Goal: Task Accomplishment & Management: Use online tool/utility

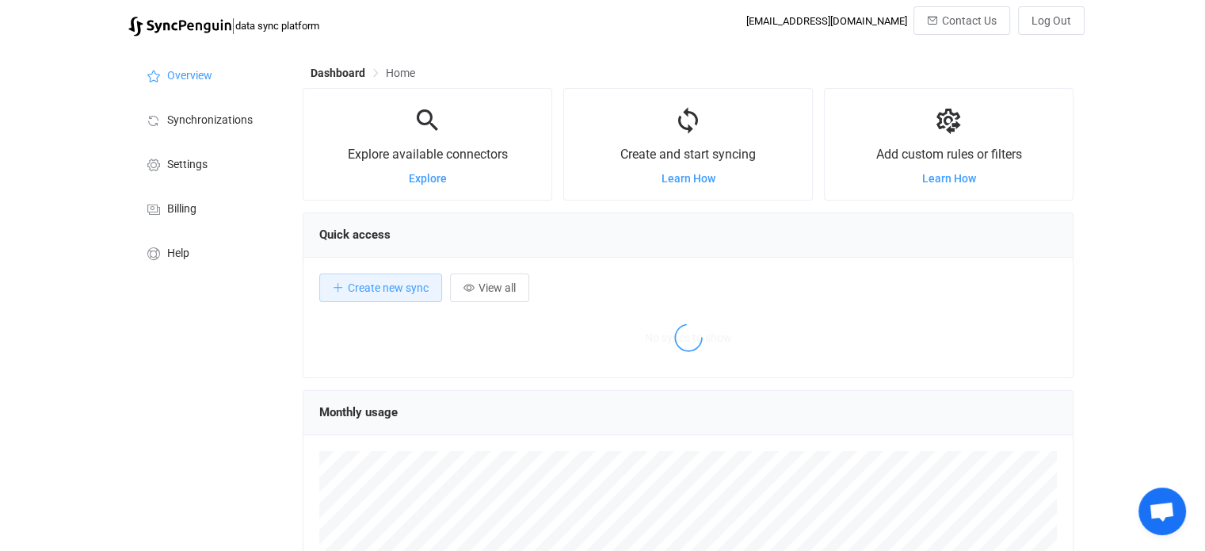
scroll to position [307, 770]
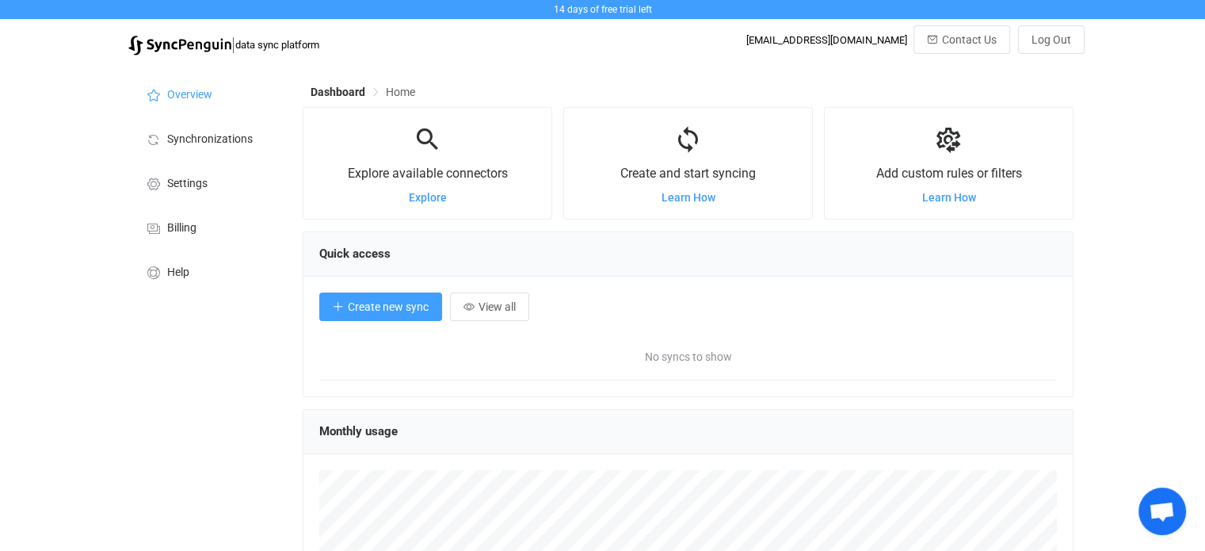
click at [365, 305] on span "Create new sync" at bounding box center [388, 306] width 81 height 13
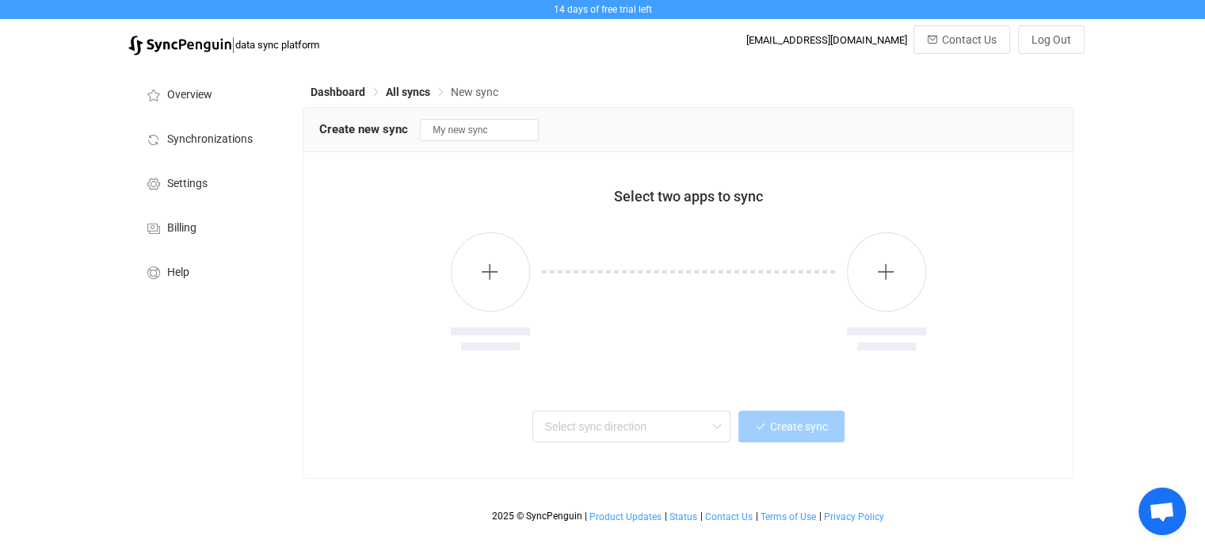
click at [559, 260] on div at bounding box center [688, 303] width 317 height 143
click at [500, 270] on button "button" at bounding box center [490, 271] width 79 height 79
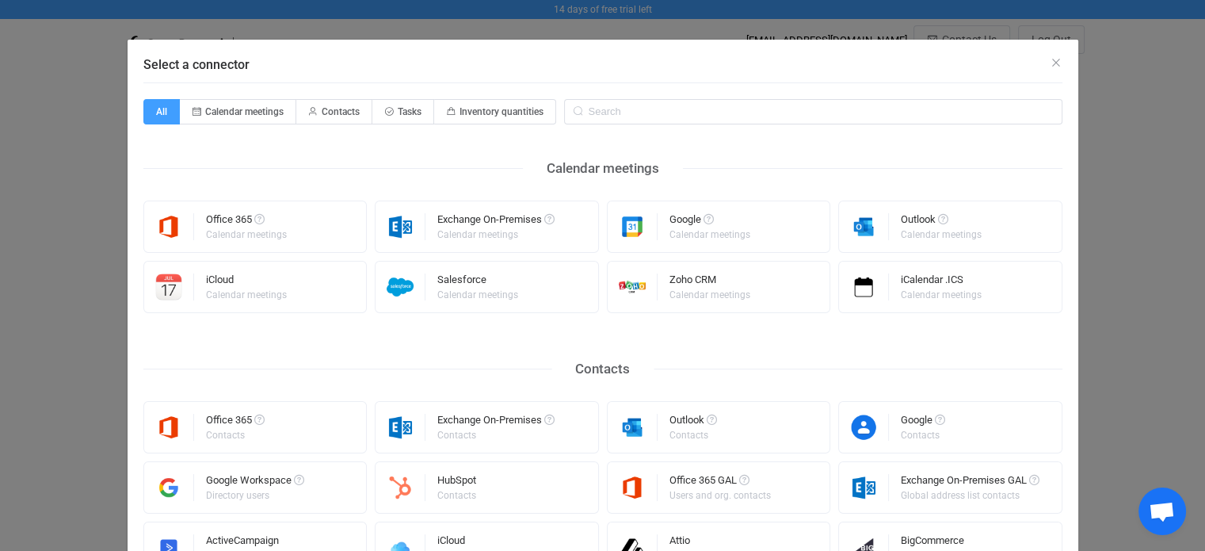
scroll to position [325, 0]
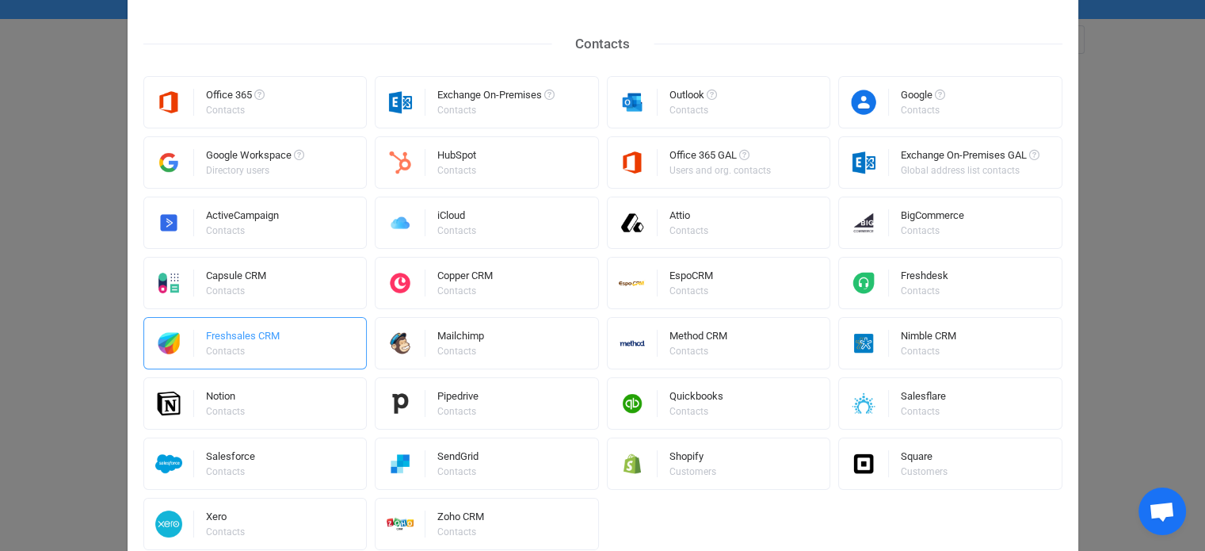
click at [235, 341] on div "Freshsales CRM" at bounding box center [243, 338] width 74 height 16
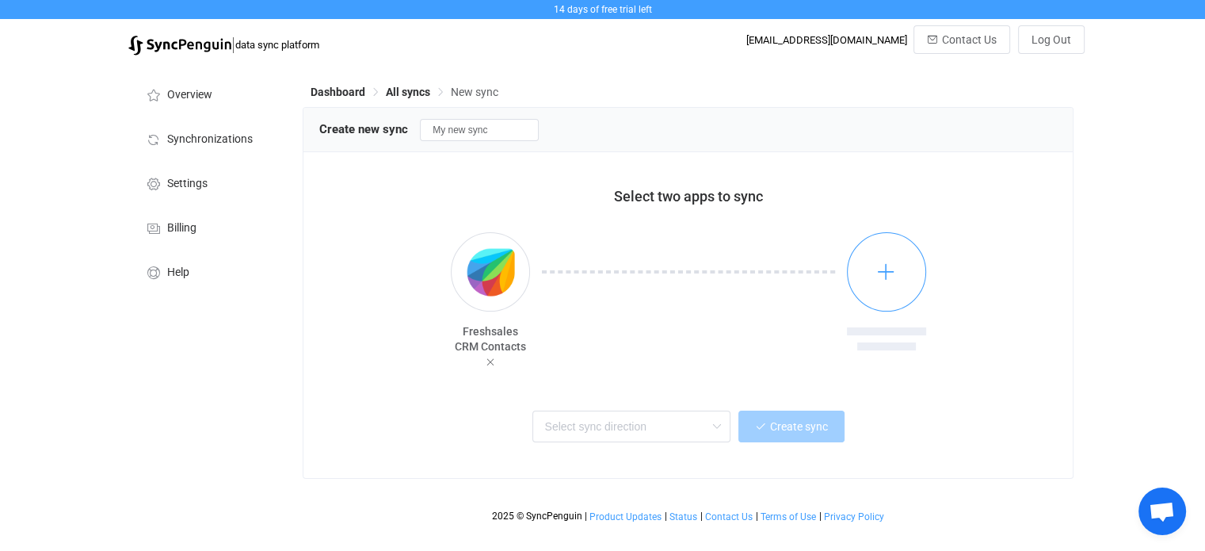
click at [877, 272] on icon "button" at bounding box center [886, 271] width 20 height 20
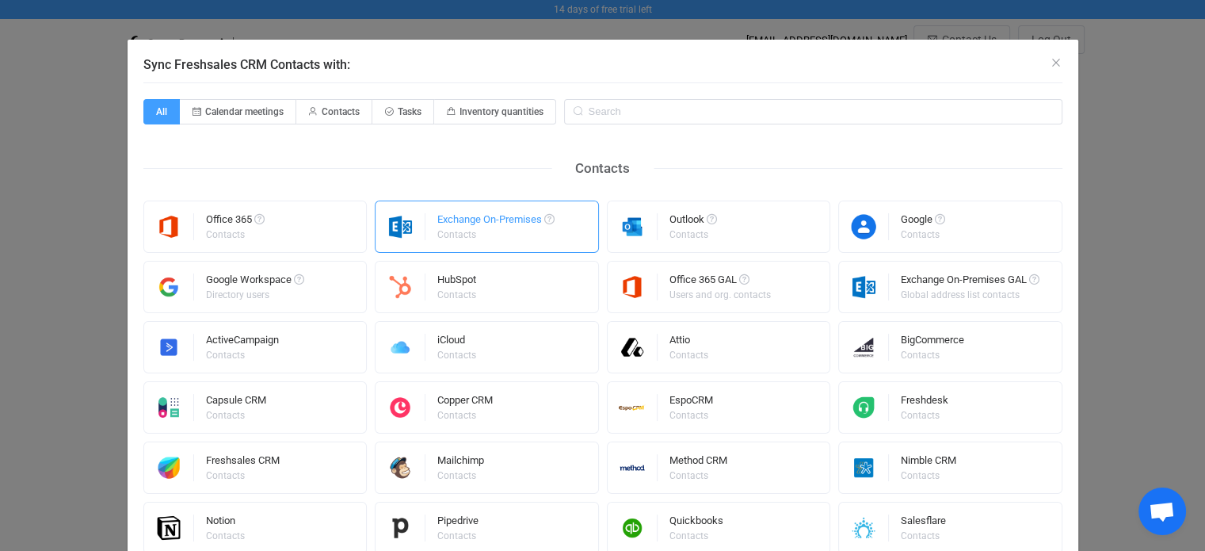
scroll to position [178, 0]
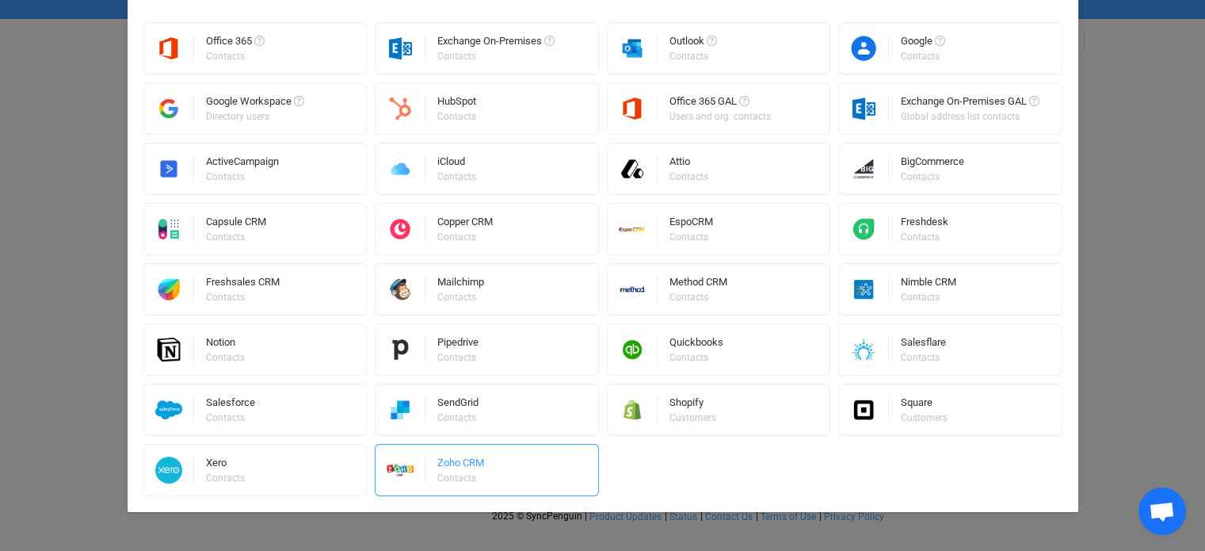
click at [444, 456] on div "Zoho CRM Contacts" at bounding box center [460, 469] width 47 height 41
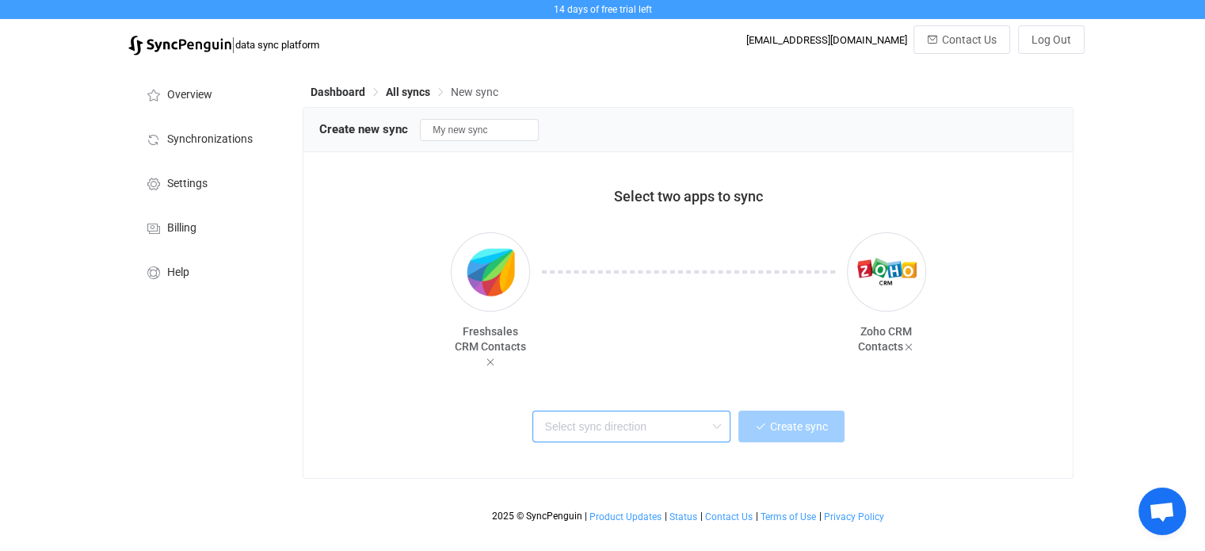
click at [548, 431] on input "text" at bounding box center [632, 426] width 198 height 32
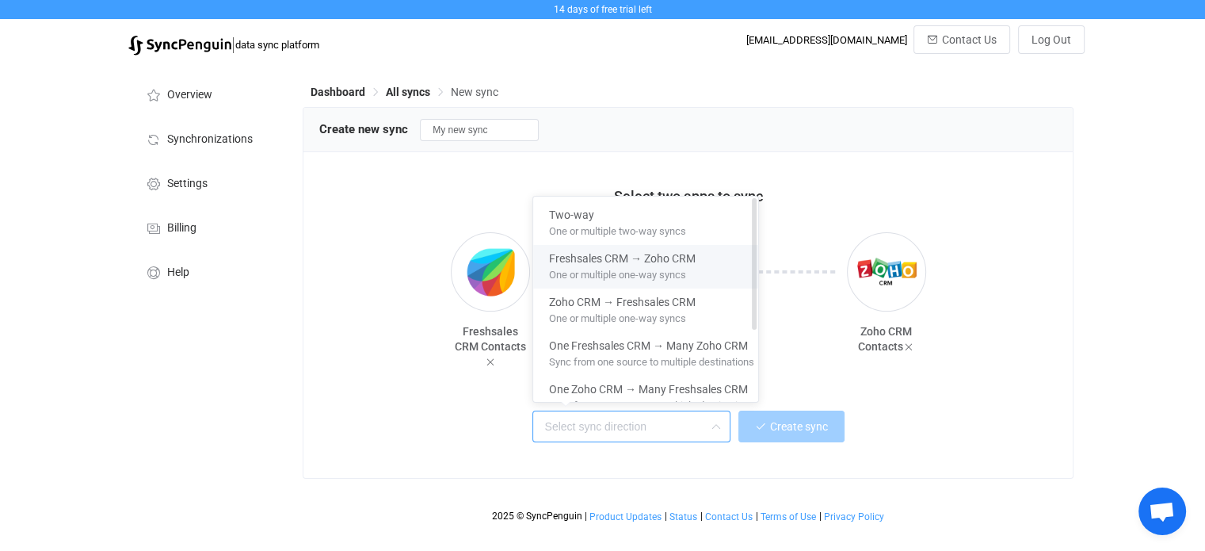
click at [561, 261] on span "Freshsales CRM → Zoho CRM" at bounding box center [622, 255] width 147 height 18
type input "Freshsales CRM → Zoho CRM"
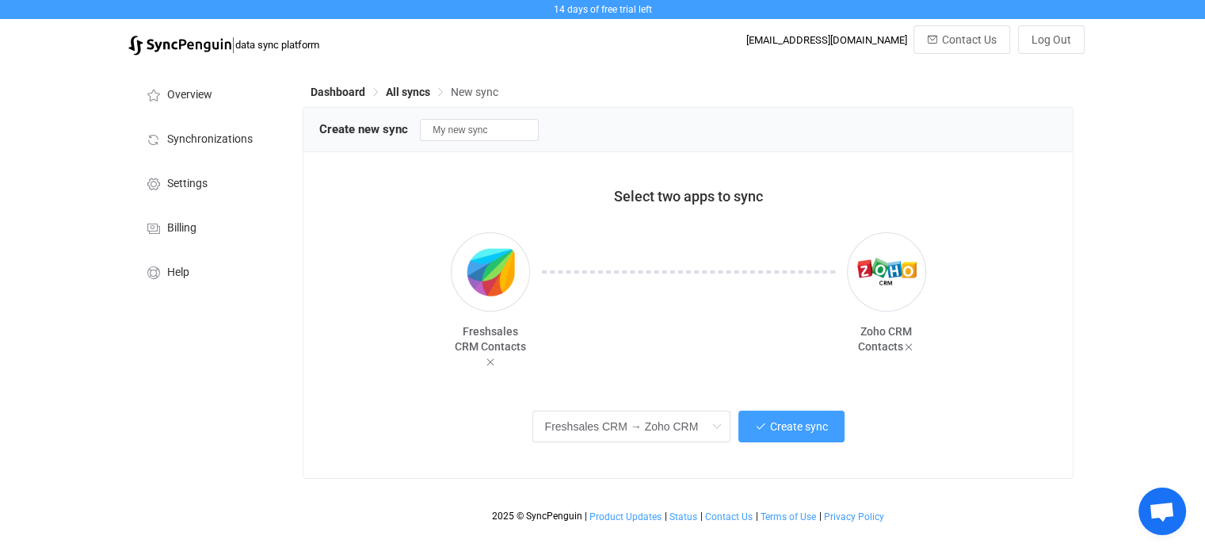
click at [561, 261] on div at bounding box center [688, 303] width 317 height 143
click at [617, 430] on input "Freshsales CRM → Zoho CRM" at bounding box center [632, 426] width 198 height 32
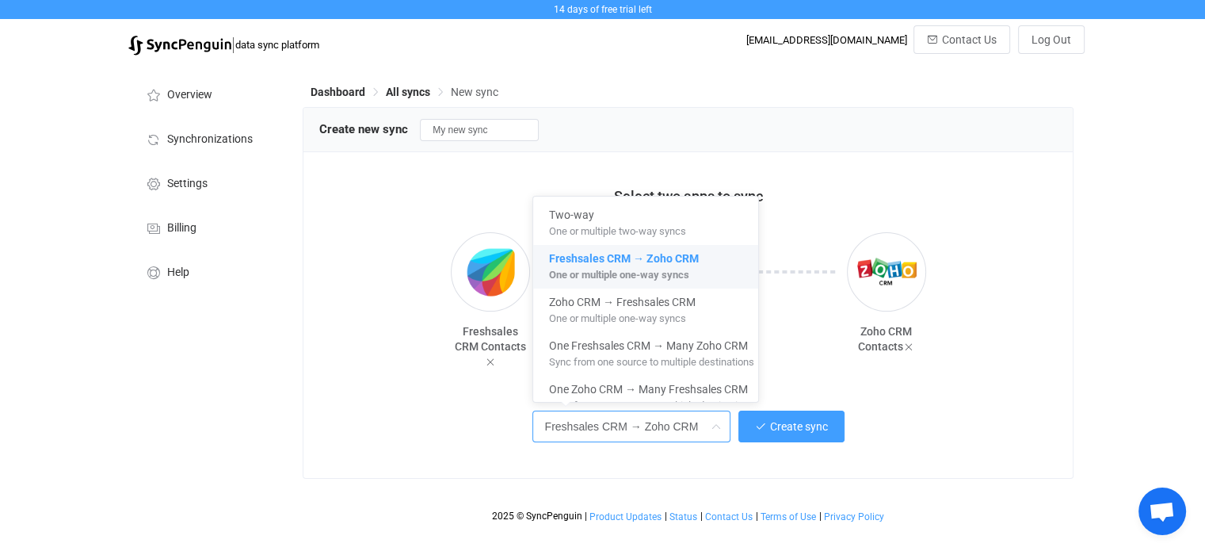
click at [432, 427] on div "Freshsales CRM → Zoho CRM Create sync" at bounding box center [688, 425] width 698 height 36
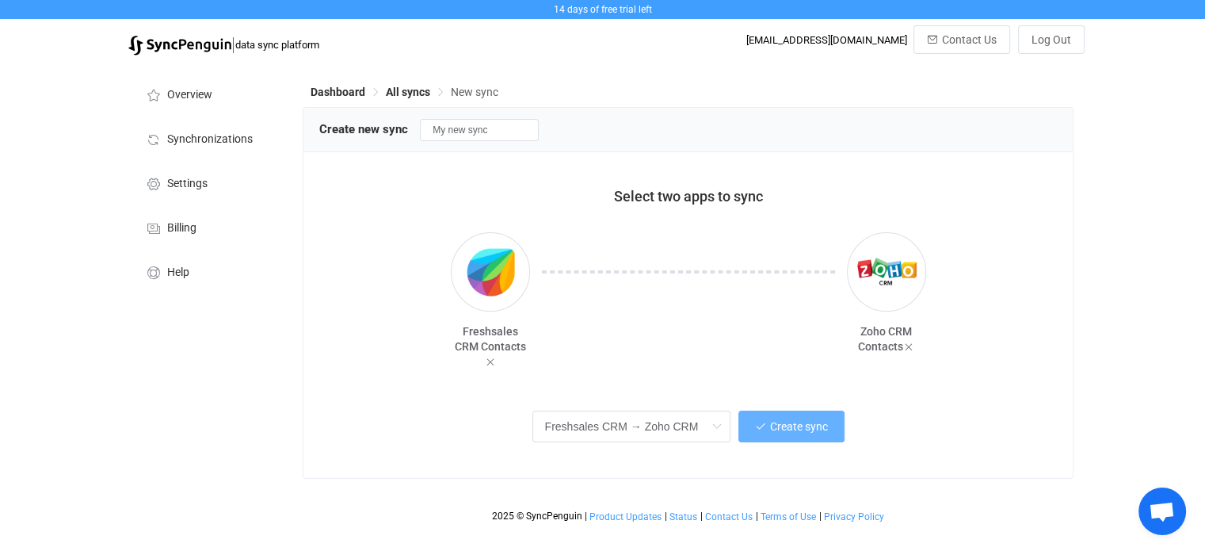
click at [767, 425] on button "Create sync" at bounding box center [792, 426] width 106 height 32
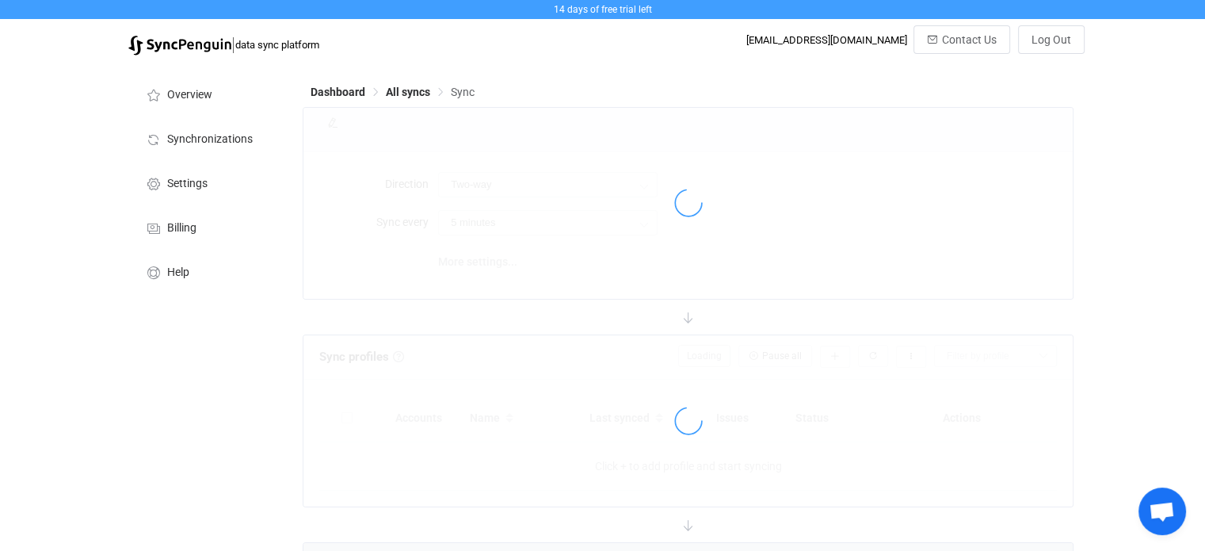
type input "Freshsales CRM → Zoho CRM"
type input "10 minutes"
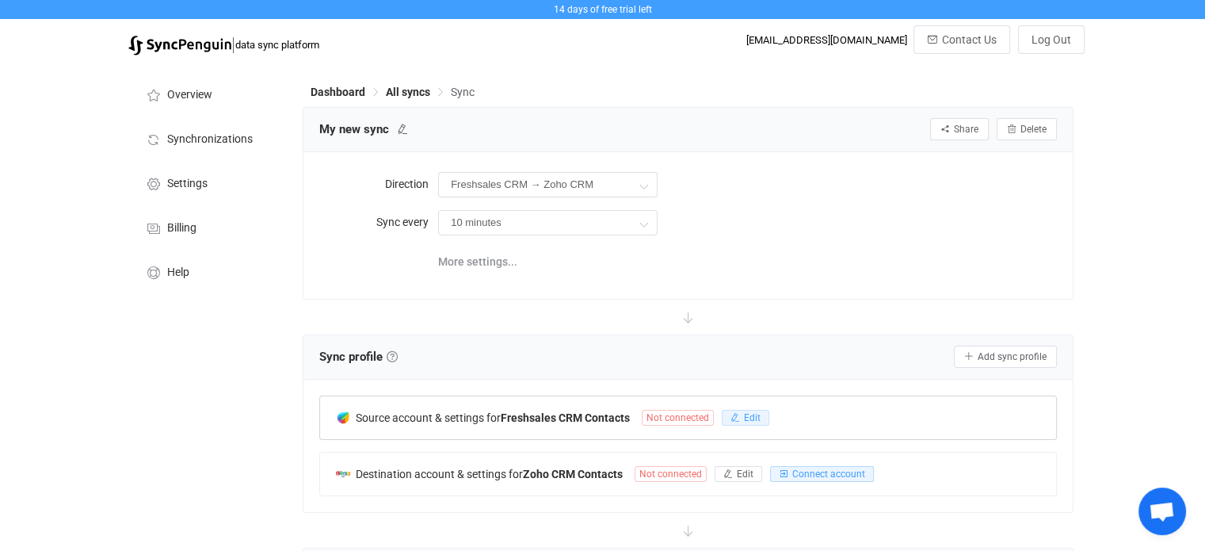
click at [739, 416] on icon "button" at bounding box center [736, 418] width 10 height 10
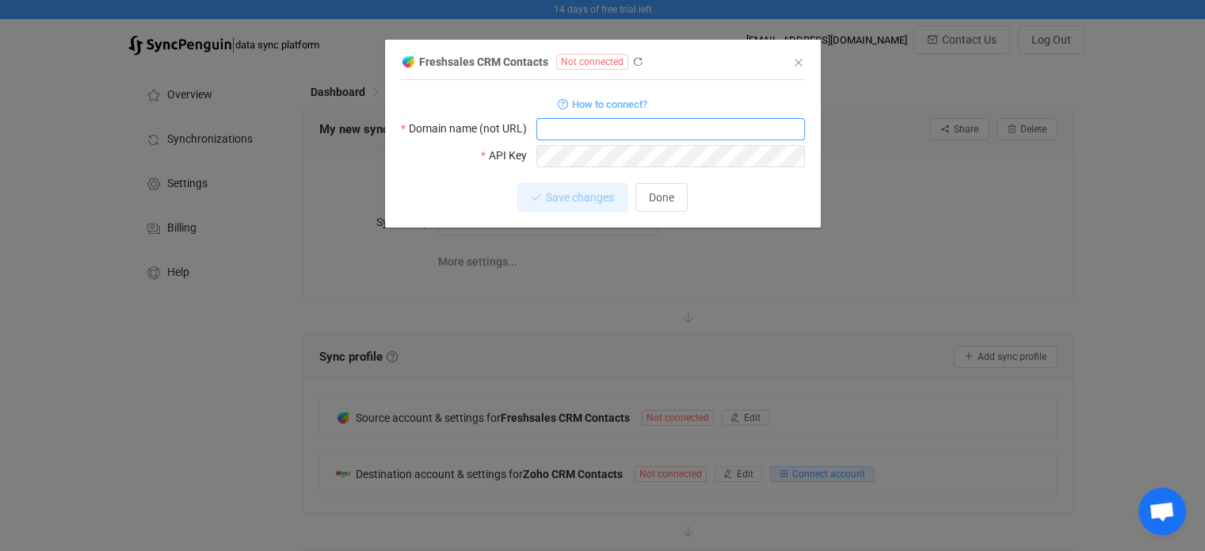
click at [567, 136] on input "dialog" at bounding box center [670, 129] width 269 height 22
click at [575, 136] on input "ben@benmeriem.com" at bounding box center [670, 129] width 269 height 22
click at [556, 170] on div "1 { { "domain": "ben@benmeriem.com", "apiKey": "654gd@Gdsh*bv" } Standard outpu…" at bounding box center [603, 129] width 404 height 83
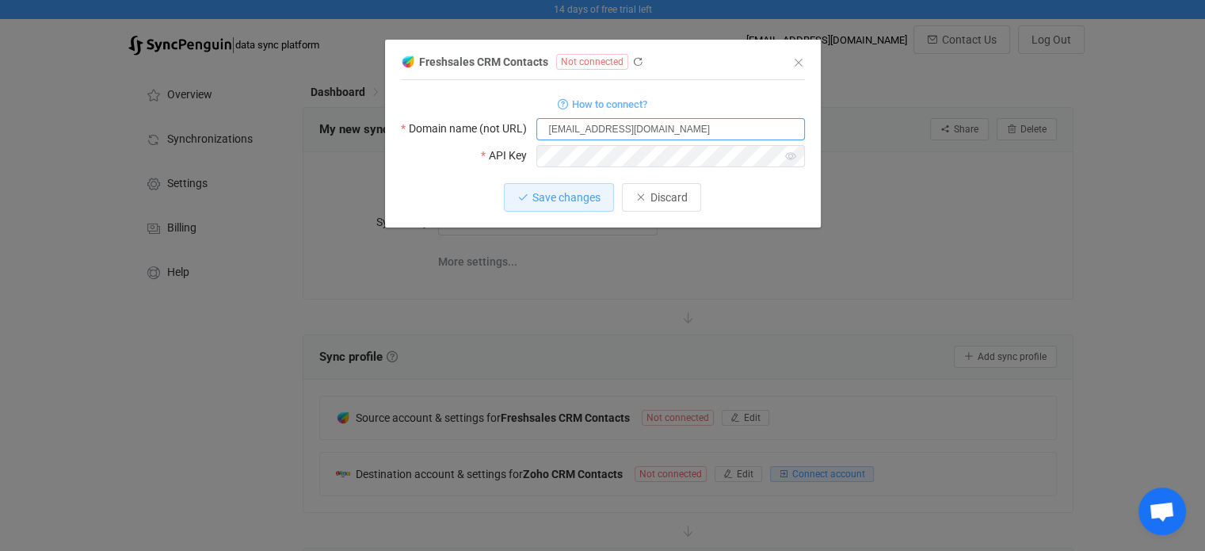
click at [552, 129] on input "ben@benmeriem.com" at bounding box center [670, 129] width 269 height 22
paste input "https://benmeriem.freshsales.io/"
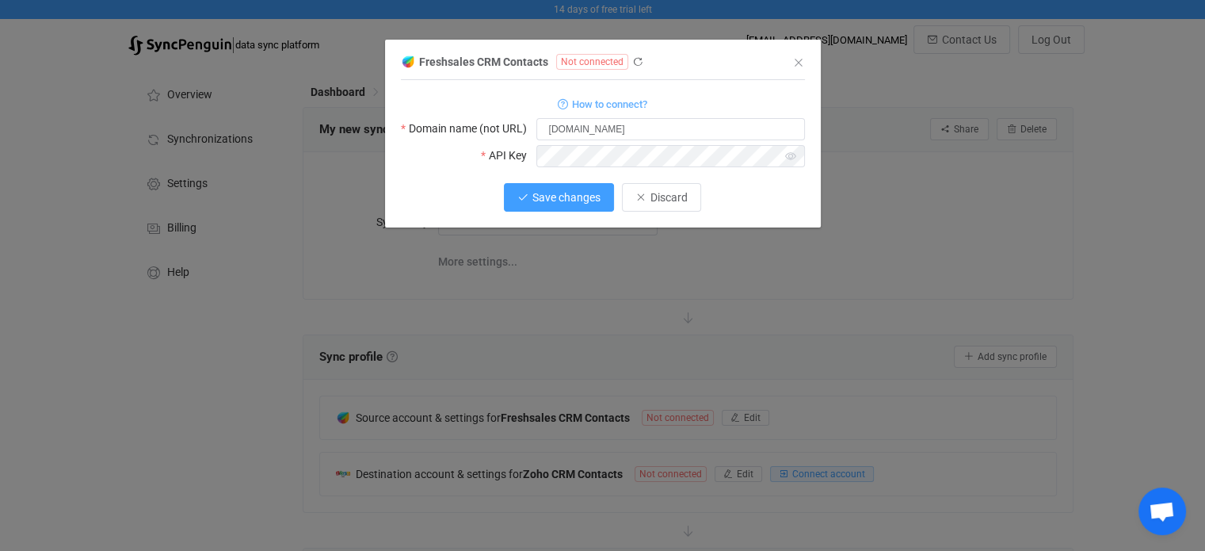
click at [575, 196] on span "Save changes" at bounding box center [567, 197] width 68 height 13
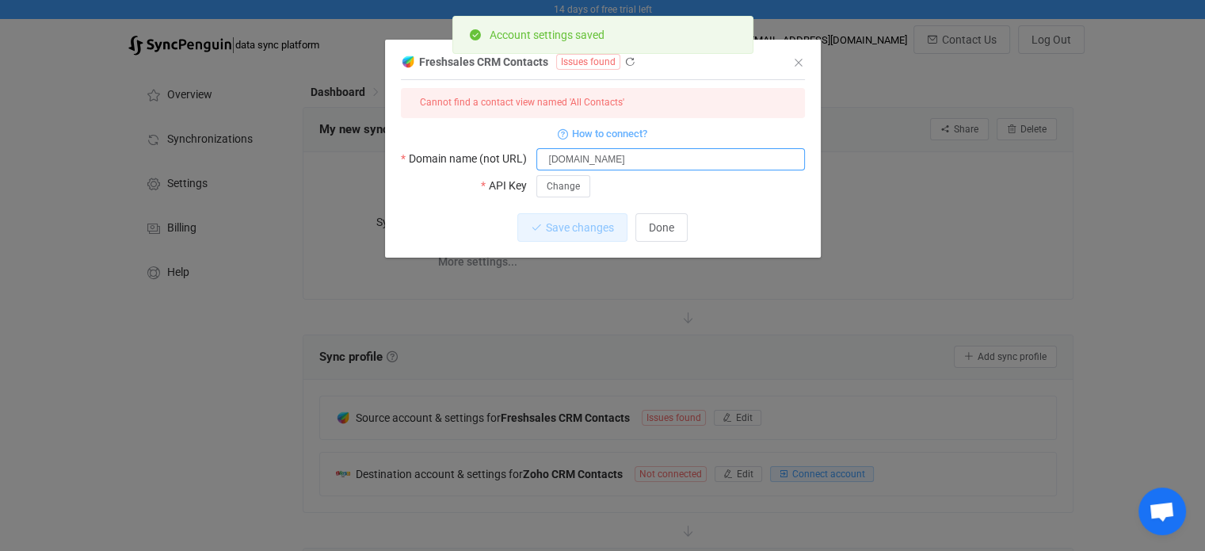
click at [599, 160] on input "benmeriem.freshsales.io" at bounding box center [670, 159] width 269 height 22
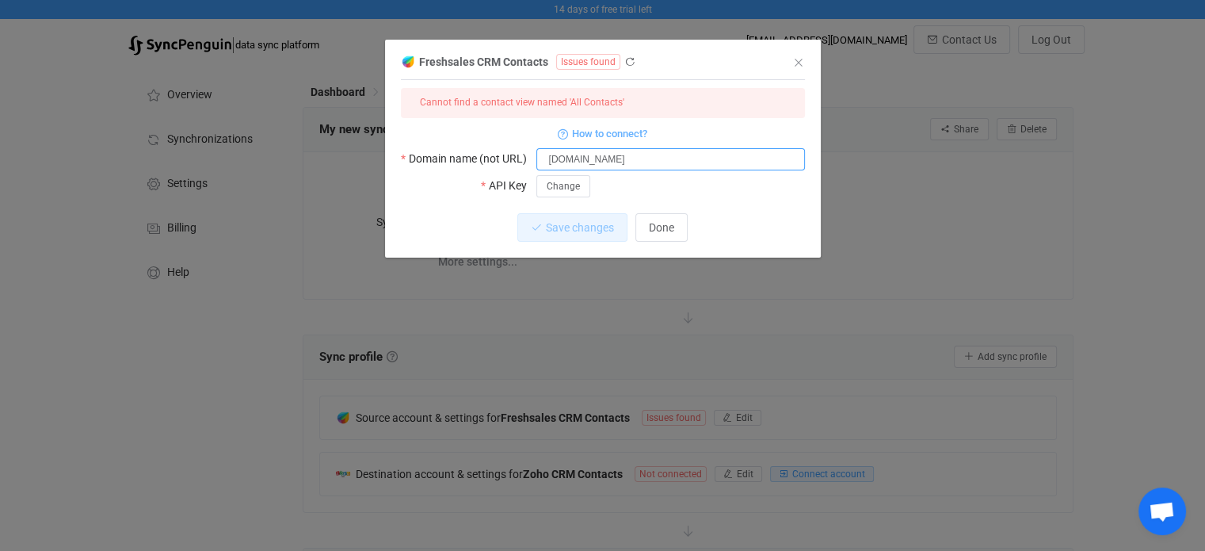
drag, startPoint x: 555, startPoint y: 156, endPoint x: 529, endPoint y: 158, distance: 25.5
click at [529, 158] on div "Domain name (not URL) benmeriem.freshsales.io" at bounding box center [603, 158] width 404 height 23
type input "benmeriem.freshworks.com"
click at [594, 227] on span "Save changes" at bounding box center [567, 227] width 68 height 13
click at [590, 139] on span "How to connect?" at bounding box center [609, 133] width 75 height 18
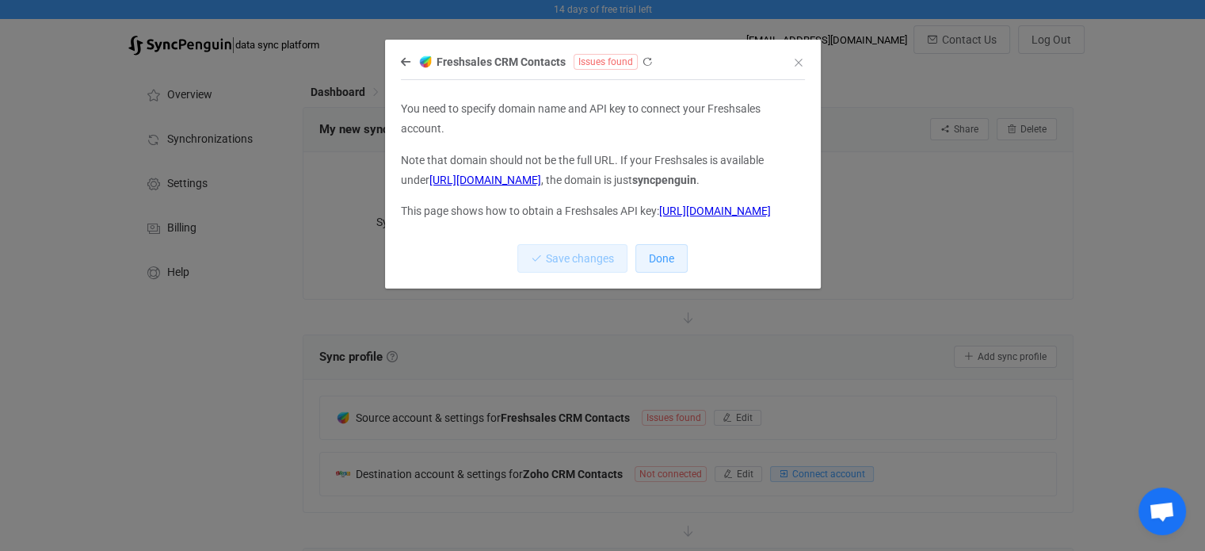
click at [669, 265] on span "Done" at bounding box center [661, 258] width 25 height 13
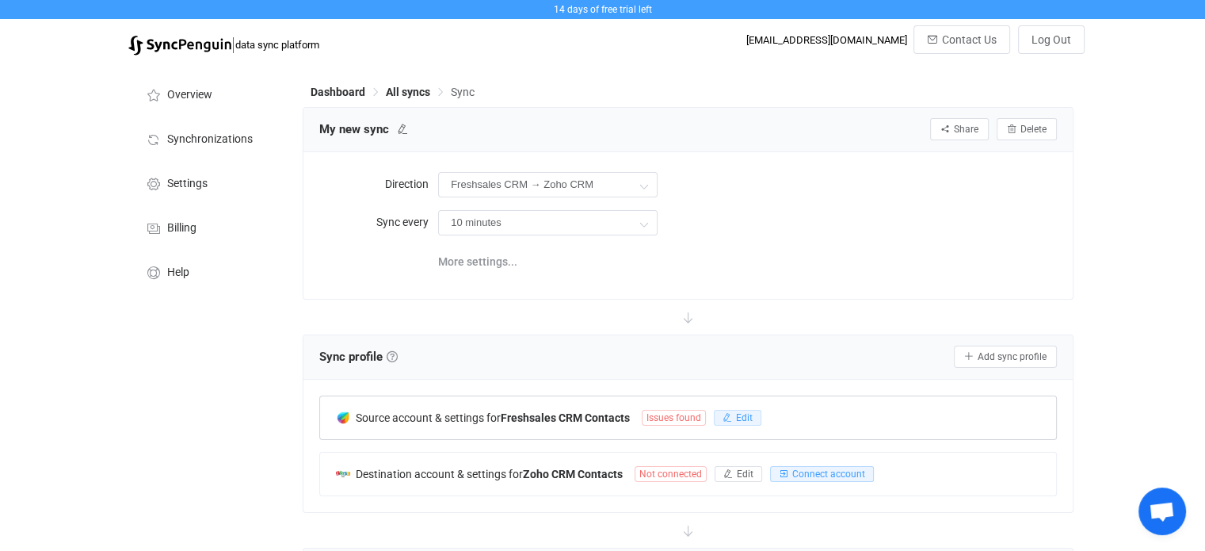
click at [742, 417] on span "Edit" at bounding box center [744, 417] width 17 height 11
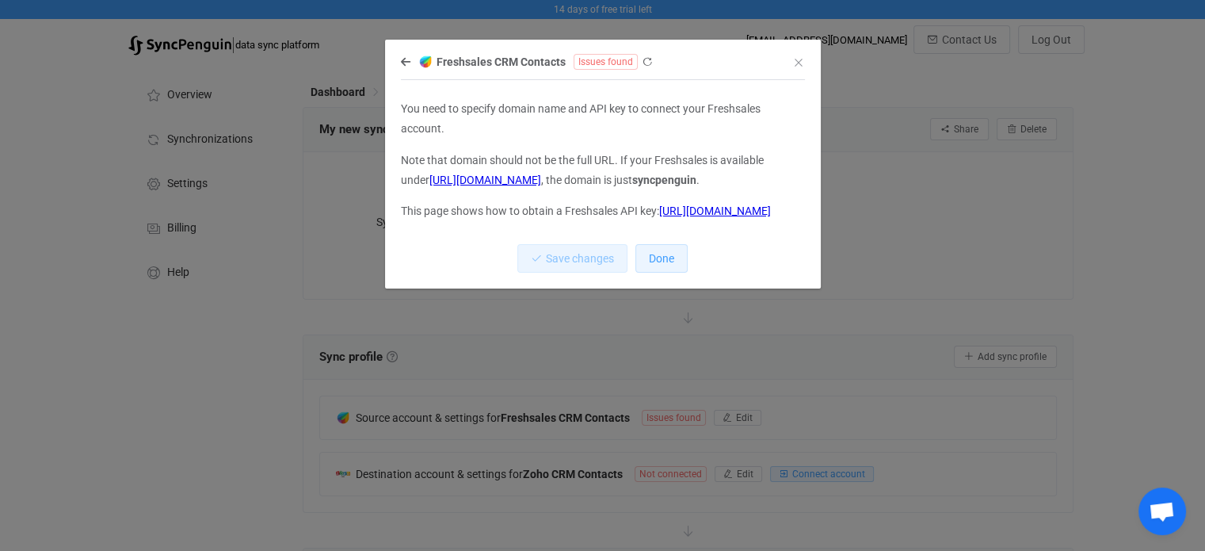
click at [669, 265] on span "Done" at bounding box center [661, 258] width 25 height 13
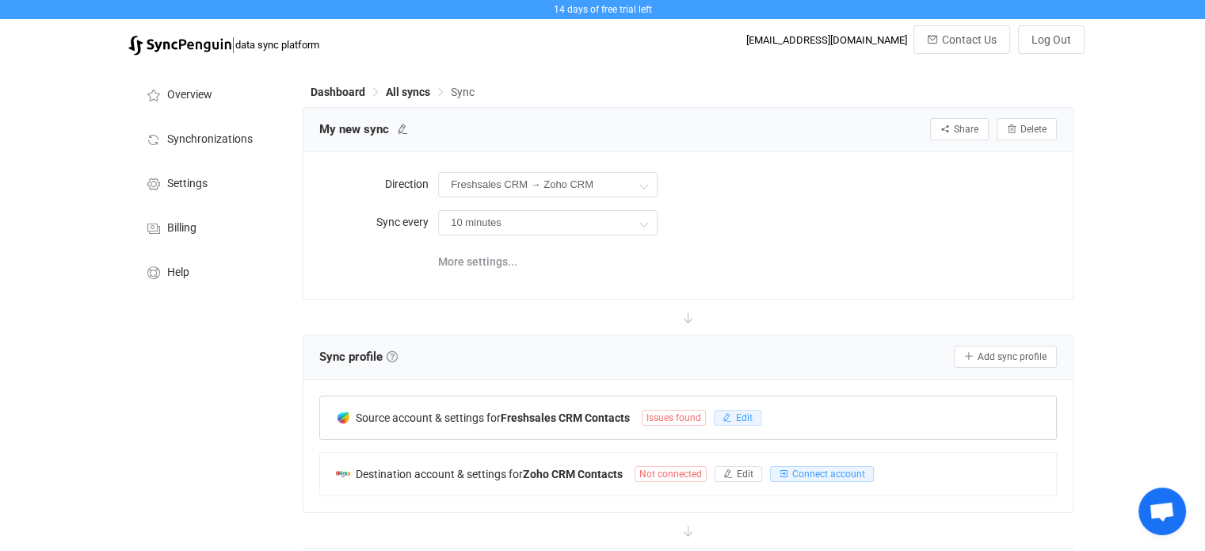
click at [729, 421] on icon "button" at bounding box center [728, 418] width 10 height 10
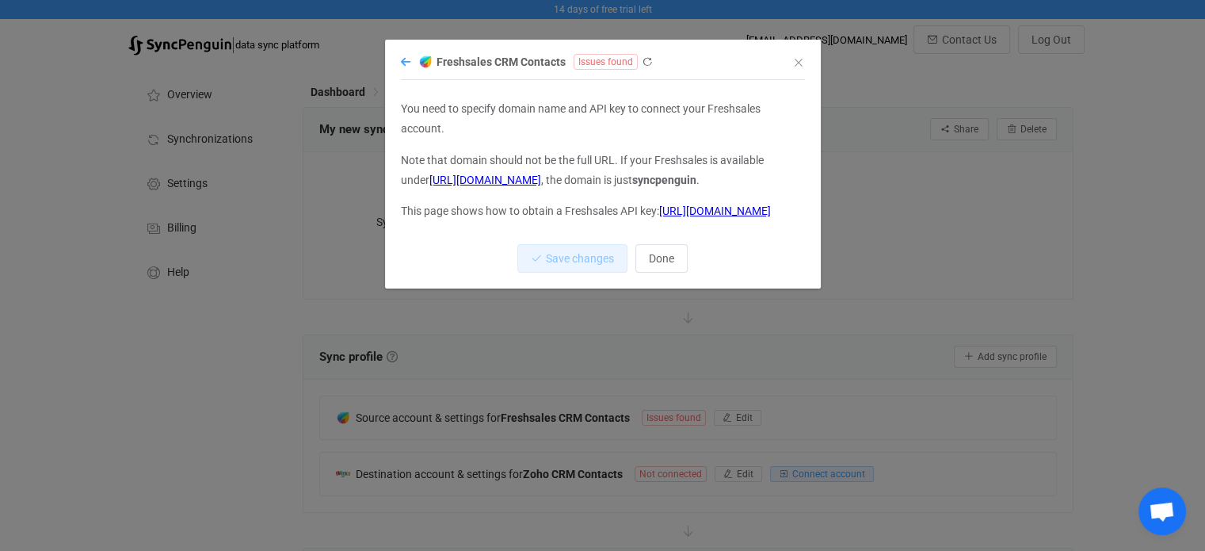
click at [406, 65] on icon "dialog" at bounding box center [406, 61] width 10 height 11
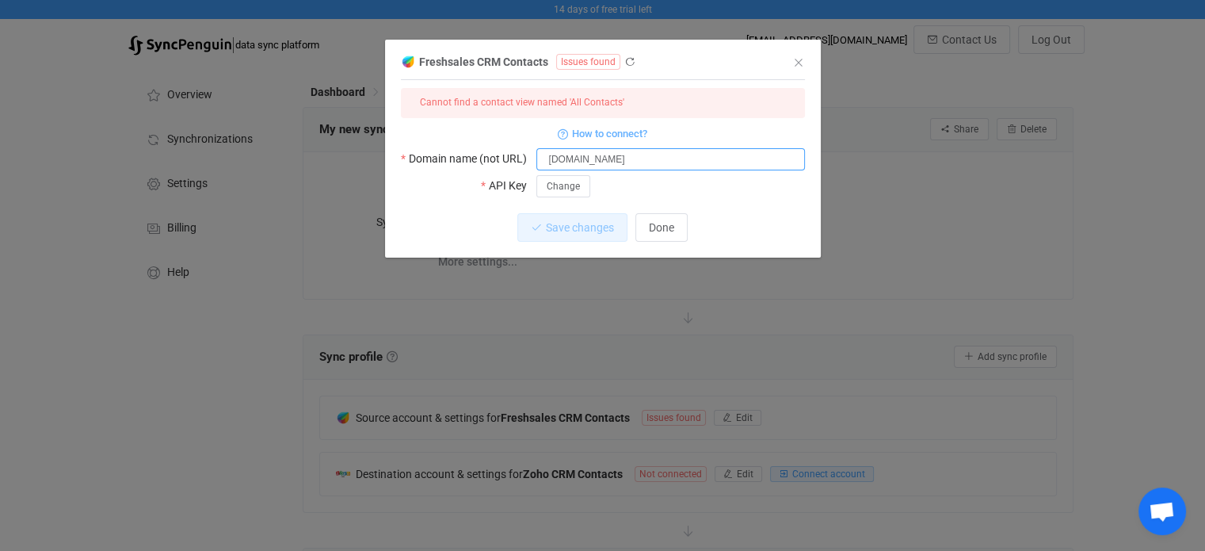
click at [571, 161] on input "benmeriem.freshworks.com" at bounding box center [670, 159] width 269 height 22
drag, startPoint x: 666, startPoint y: 158, endPoint x: 712, endPoint y: 158, distance: 45.2
click at [712, 158] on input "benmeriem.freshworks.com" at bounding box center [670, 159] width 269 height 22
type input "benmeriem"
click at [552, 189] on span "Change" at bounding box center [563, 186] width 33 height 11
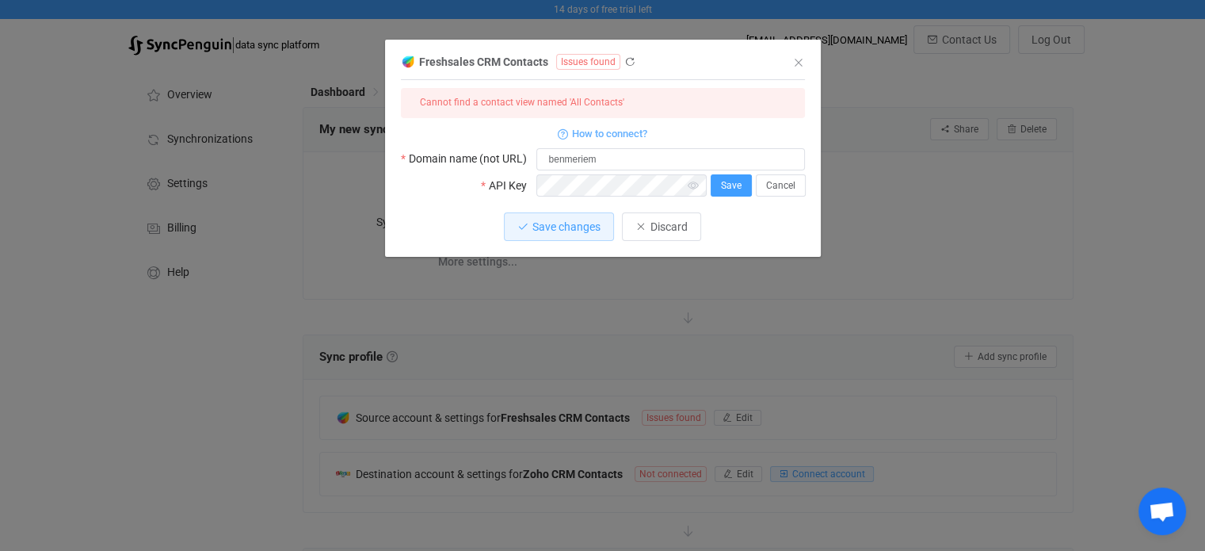
click at [727, 184] on span "Save" at bounding box center [731, 185] width 21 height 11
click at [578, 183] on button "Change" at bounding box center [563, 186] width 54 height 22
click at [418, 168] on label "Domain name (not URL)" at bounding box center [469, 158] width 136 height 22
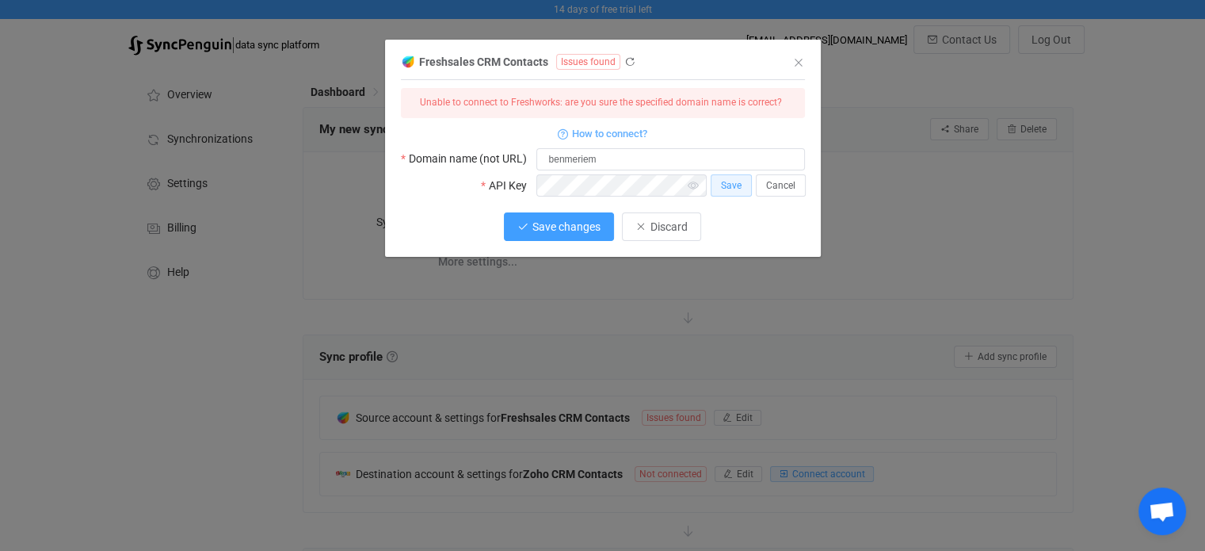
click at [543, 229] on span "Save changes" at bounding box center [567, 226] width 68 height 13
click at [624, 63] on icon "dialog" at bounding box center [629, 61] width 11 height 11
click at [604, 135] on span "How to connect?" at bounding box center [609, 133] width 75 height 18
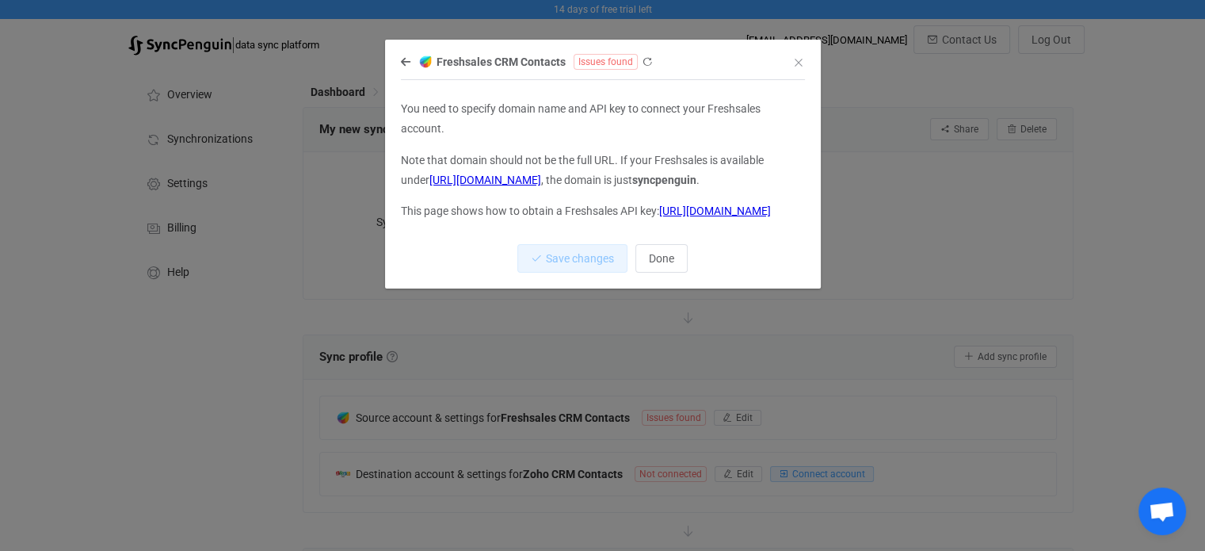
click at [659, 217] on link "https://support.freshsales.io/en/support/solutions/articles/220099-how-to-find-…" at bounding box center [715, 210] width 112 height 13
